Goal: Information Seeking & Learning: Learn about a topic

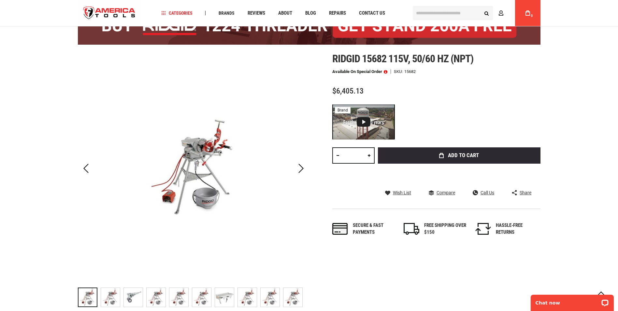
scroll to position [65, 0]
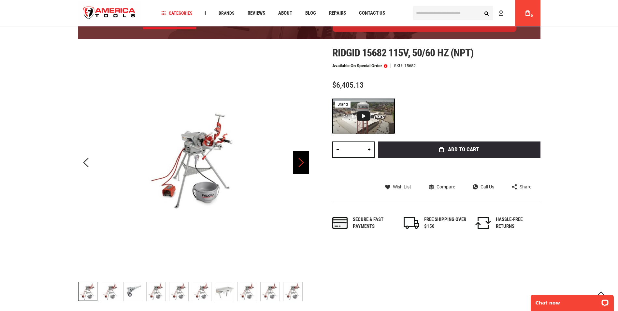
click at [303, 162] on div "Next" at bounding box center [301, 162] width 16 height 23
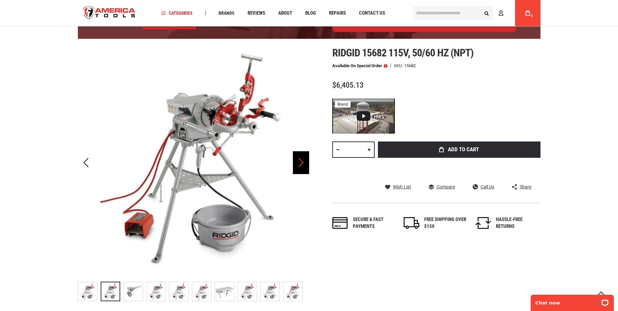
click at [303, 162] on div "Next" at bounding box center [301, 162] width 16 height 23
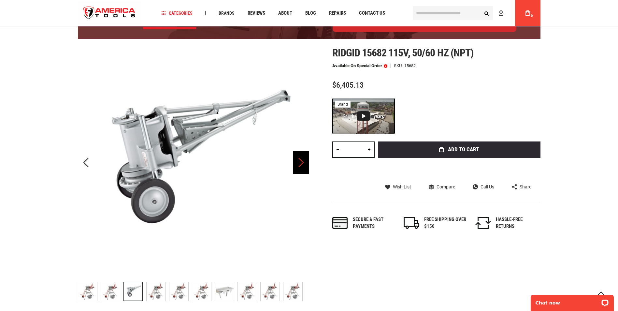
click at [303, 162] on div "Next" at bounding box center [301, 162] width 16 height 23
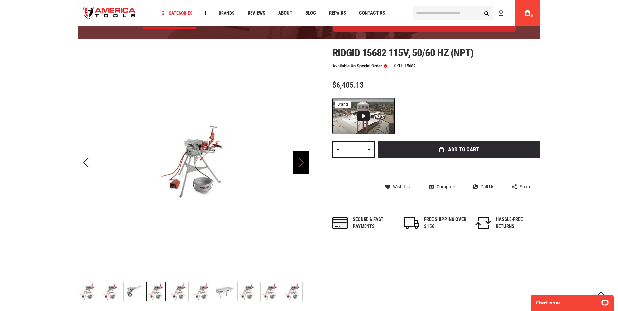
click at [303, 162] on div "Next" at bounding box center [301, 162] width 16 height 23
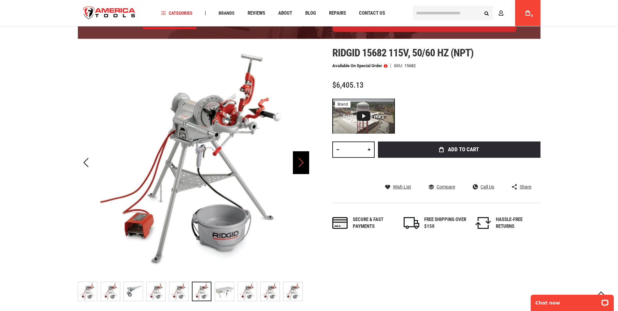
click at [303, 163] on div "Next" at bounding box center [301, 162] width 16 height 23
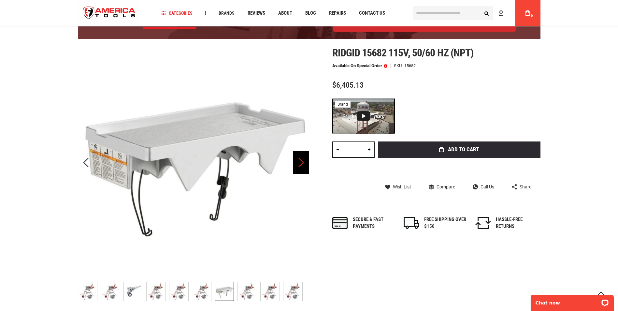
click at [303, 163] on div "Next" at bounding box center [301, 162] width 16 height 23
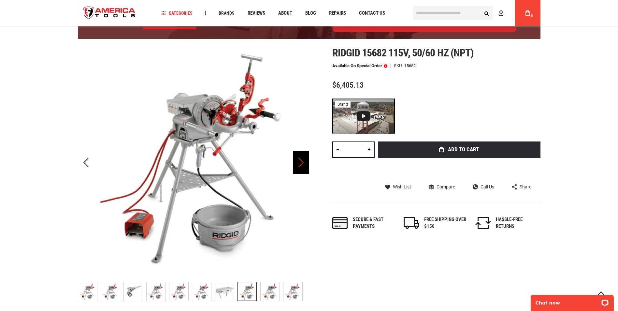
click at [303, 163] on div "Next" at bounding box center [301, 162] width 16 height 23
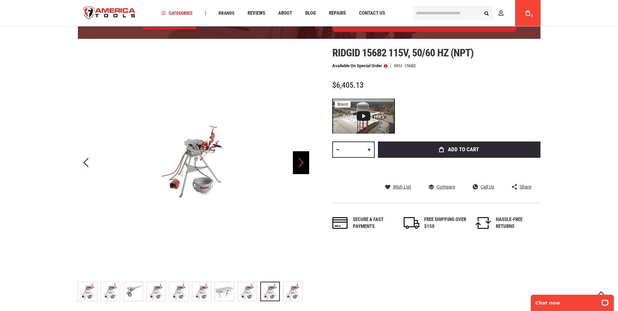
click at [303, 163] on div "Next" at bounding box center [301, 162] width 16 height 23
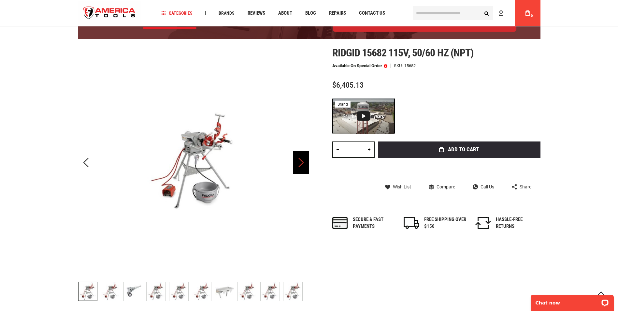
click at [303, 163] on div "Next" at bounding box center [301, 162] width 16 height 23
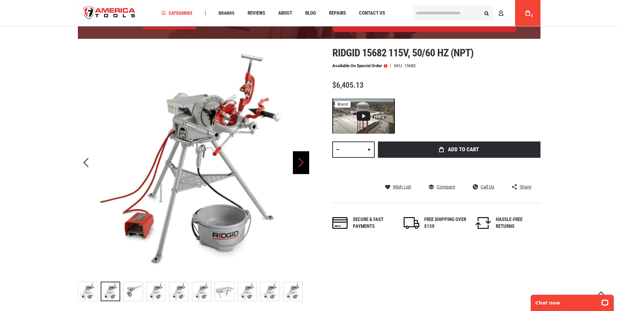
click at [303, 163] on div "Next" at bounding box center [301, 162] width 16 height 23
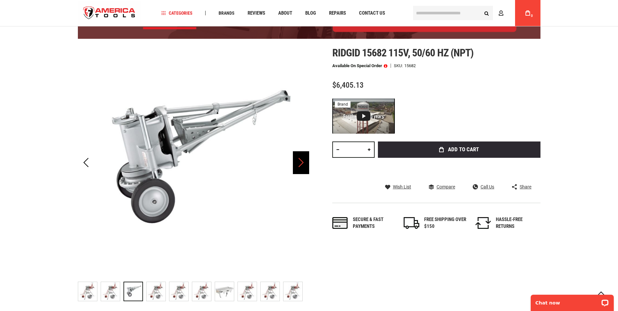
click at [303, 163] on div "Next" at bounding box center [301, 162] width 16 height 23
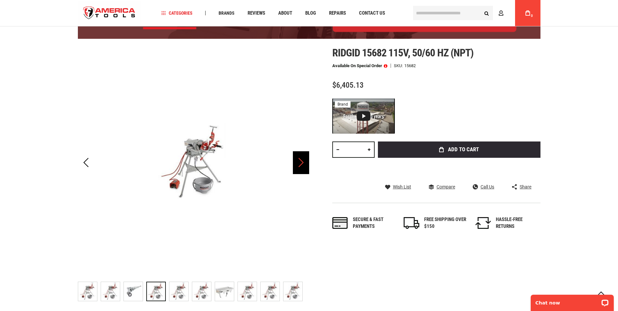
click at [303, 163] on div "Next" at bounding box center [301, 162] width 16 height 23
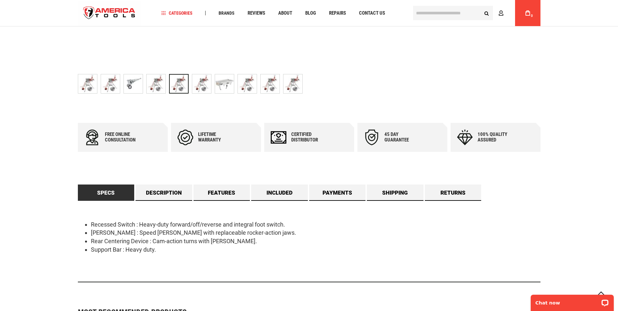
scroll to position [293, 0]
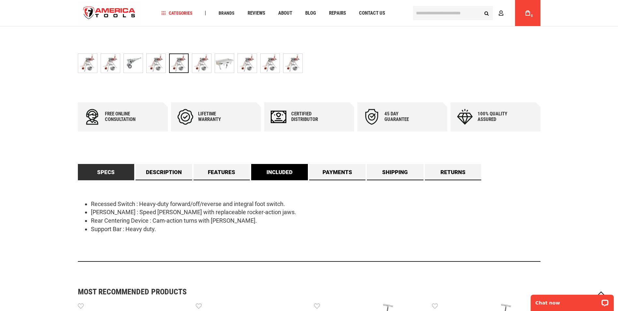
click at [272, 175] on link "Included" at bounding box center [279, 172] width 57 height 16
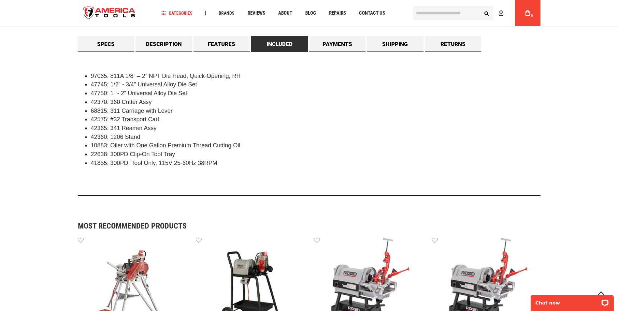
scroll to position [423, 0]
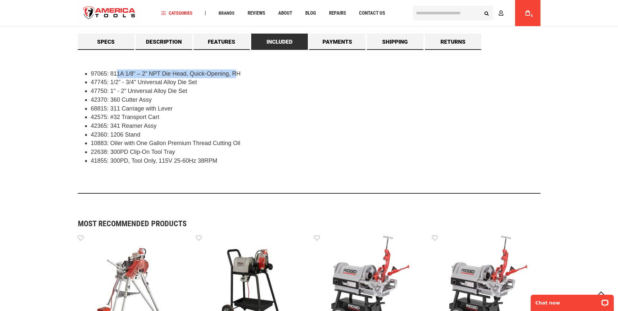
drag, startPoint x: 117, startPoint y: 74, endPoint x: 236, endPoint y: 74, distance: 119.5
click at [236, 74] on span "97065: 811A 1/8” – 2” NPT Die Head, Quick-Opening, RH" at bounding box center [166, 73] width 150 height 7
drag, startPoint x: 117, startPoint y: 81, endPoint x: 203, endPoint y: 80, distance: 85.3
click at [203, 80] on li "47745: 1/2" - 3/4" Universal Alloy Die Set" at bounding box center [315, 82] width 449 height 9
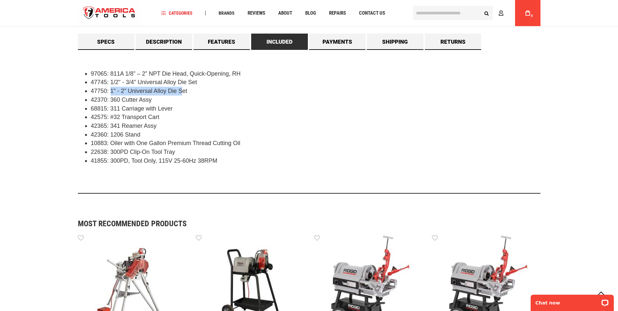
drag, startPoint x: 111, startPoint y: 90, endPoint x: 182, endPoint y: 92, distance: 71.7
click at [182, 92] on span "47750: 1" - 2" Universal Alloy Die Set" at bounding box center [139, 91] width 96 height 7
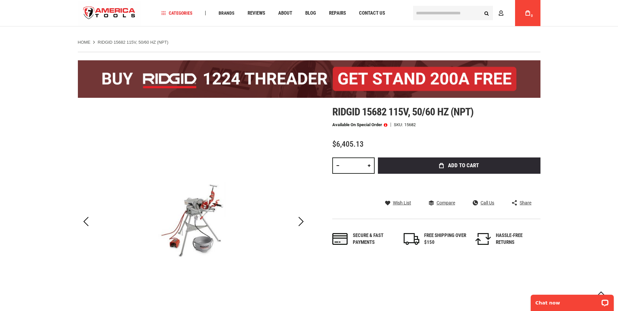
scroll to position [0, 0]
